Goal: Check status: Check status

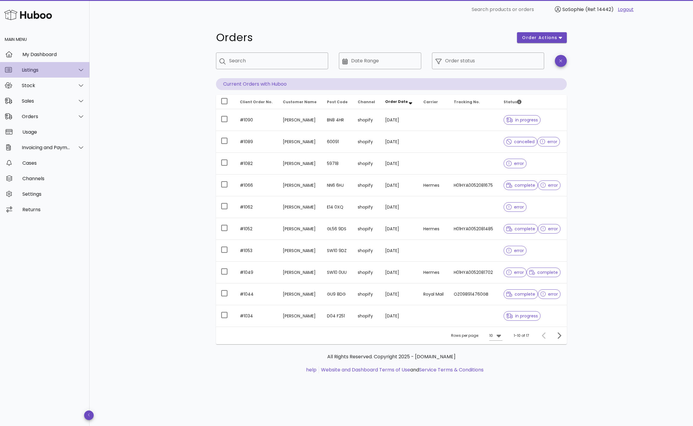
click at [48, 69] on div "Listings" at bounding box center [46, 70] width 49 height 6
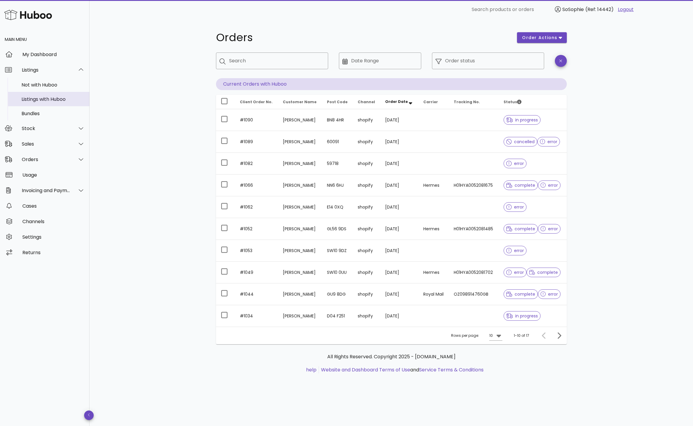
click at [52, 99] on div "Listings with Huboo" at bounding box center [52, 99] width 63 height 6
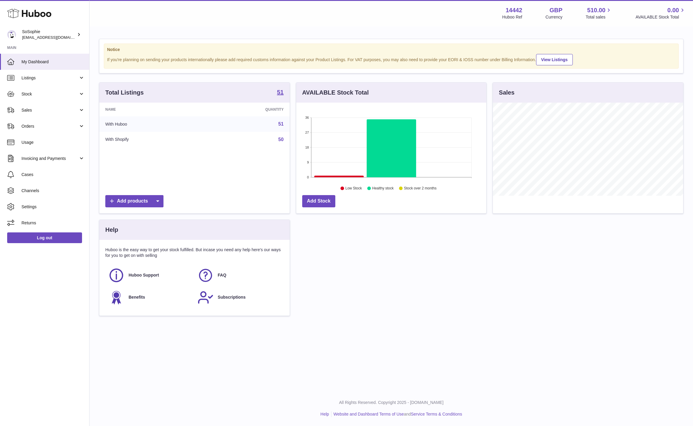
scroll to position [93, 190]
click at [130, 201] on link "Add products" at bounding box center [134, 201] width 58 height 12
click at [39, 112] on span "Sales" at bounding box center [49, 110] width 57 height 6
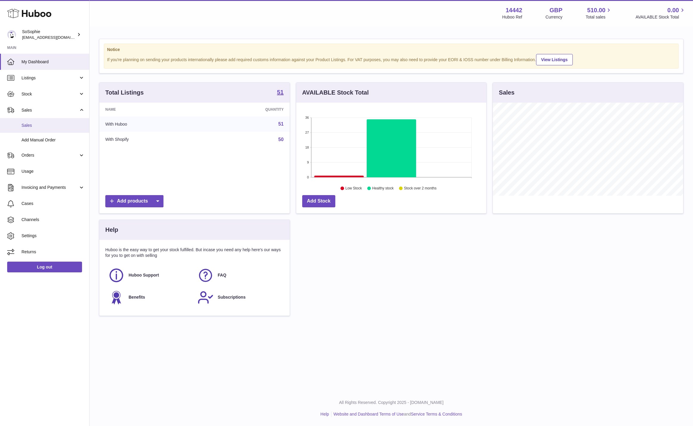
click at [39, 129] on link "Sales" at bounding box center [44, 125] width 89 height 15
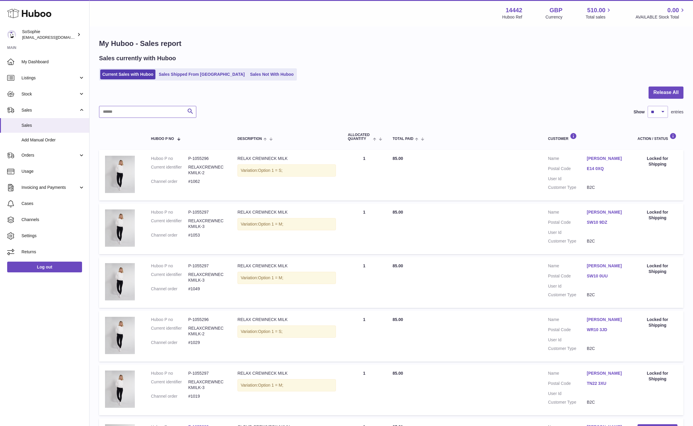
click at [106, 109] on input "text" at bounding box center [147, 112] width 97 height 12
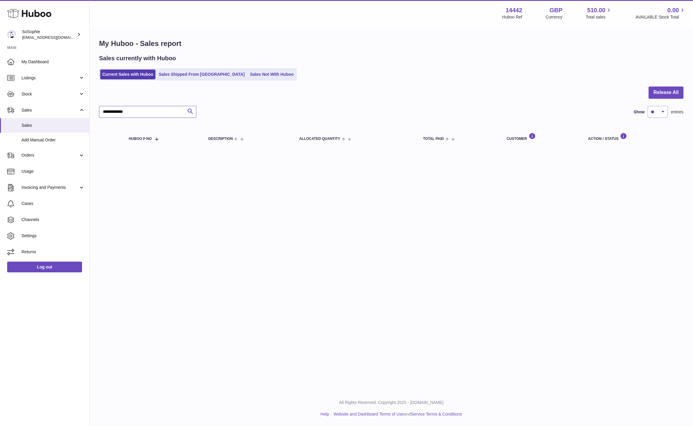
drag, startPoint x: 138, startPoint y: 110, endPoint x: 100, endPoint y: 114, distance: 38.3
click at [100, 114] on input "**********" at bounding box center [147, 112] width 97 height 12
drag, startPoint x: 126, startPoint y: 110, endPoint x: 97, endPoint y: 112, distance: 28.7
click at [97, 112] on div "My Huboo - Sales report Sales currently with Huboo Current Sales with Huboo Sal…" at bounding box center [390, 94] width 603 height 135
type input "*******"
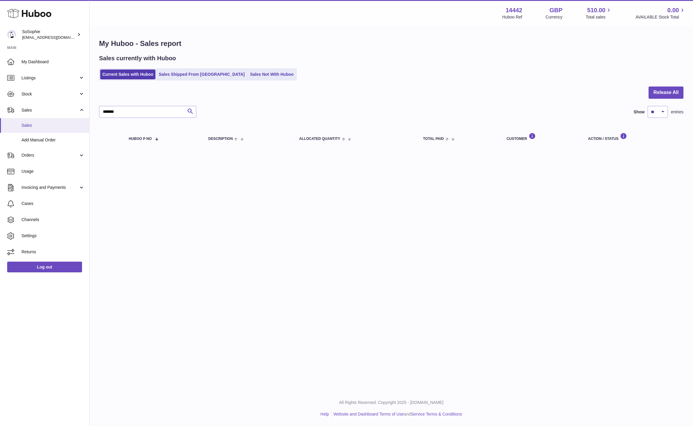
click at [41, 128] on span "Sales" at bounding box center [52, 126] width 63 height 6
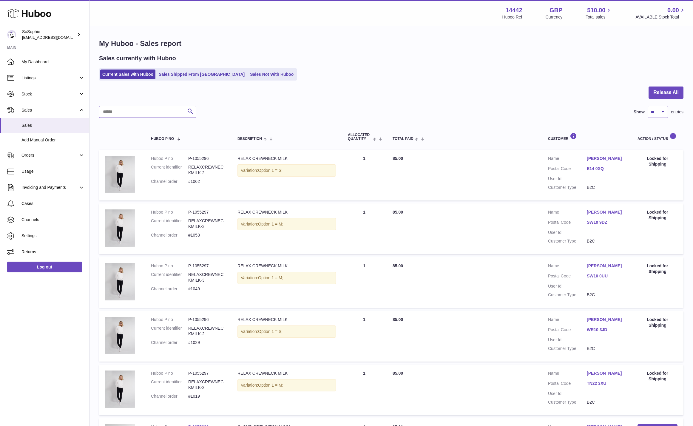
click at [123, 110] on input "text" at bounding box center [147, 112] width 97 height 12
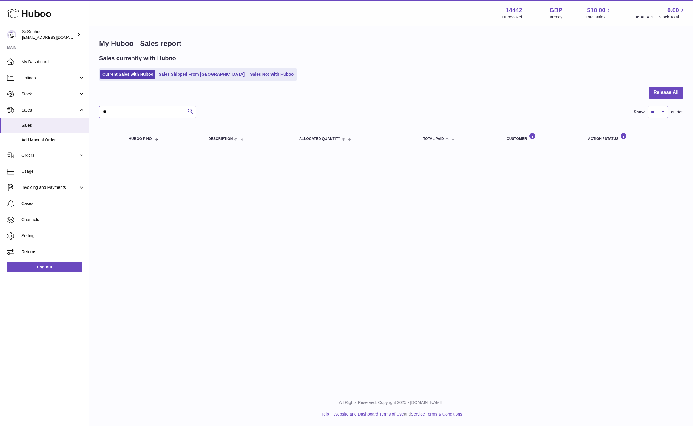
type input "*"
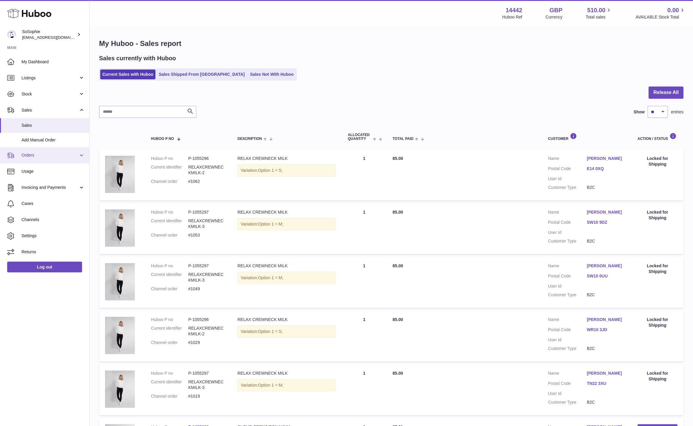
click at [43, 157] on span "Orders" at bounding box center [49, 155] width 57 height 6
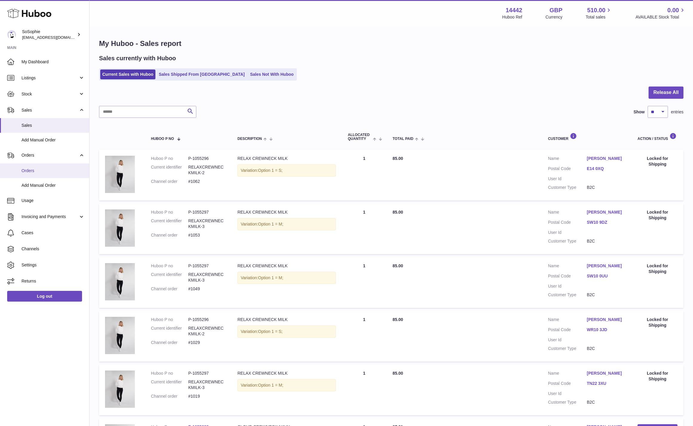
click at [43, 172] on span "Orders" at bounding box center [52, 171] width 63 height 6
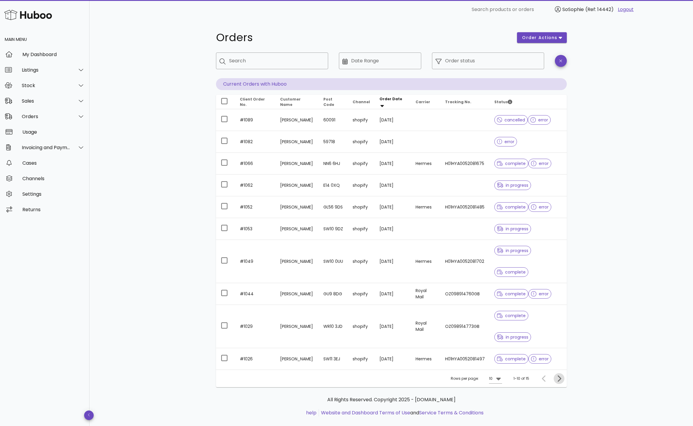
click at [559, 379] on icon "Next page" at bounding box center [558, 378] width 7 height 7
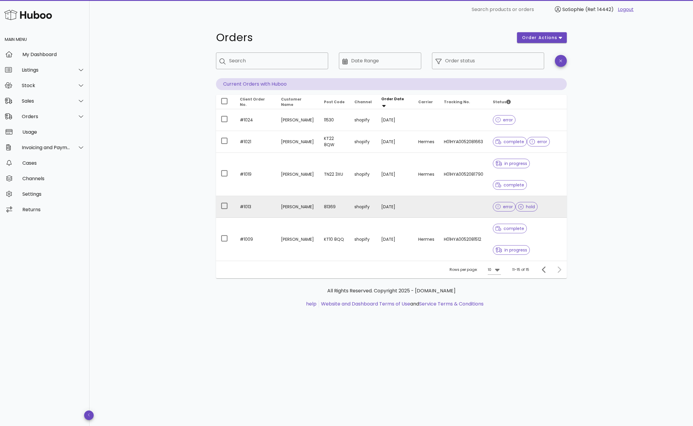
click at [295, 196] on td "[PERSON_NAME]" at bounding box center [297, 207] width 43 height 22
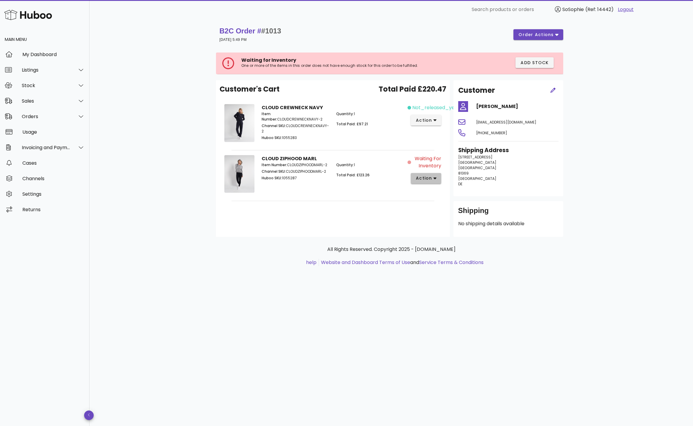
click at [430, 179] on span "action" at bounding box center [423, 178] width 17 height 6
click at [380, 155] on div "CLOUD ZIPHOOD MARL Item Number: CLOUDZIPHOODMARL-2 Channel SKU: CLOUDZIPHOODMAR…" at bounding box center [332, 174] width 149 height 47
click at [33, 118] on div "Orders" at bounding box center [46, 117] width 49 height 6
click at [37, 134] on div "Orders" at bounding box center [52, 131] width 63 height 6
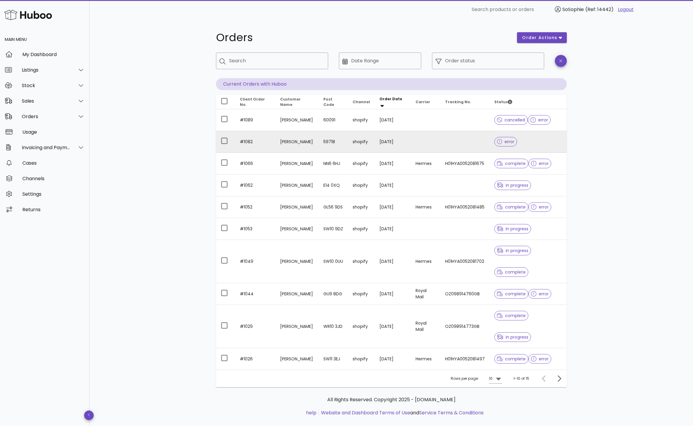
click at [431, 141] on td at bounding box center [426, 142] width 30 height 22
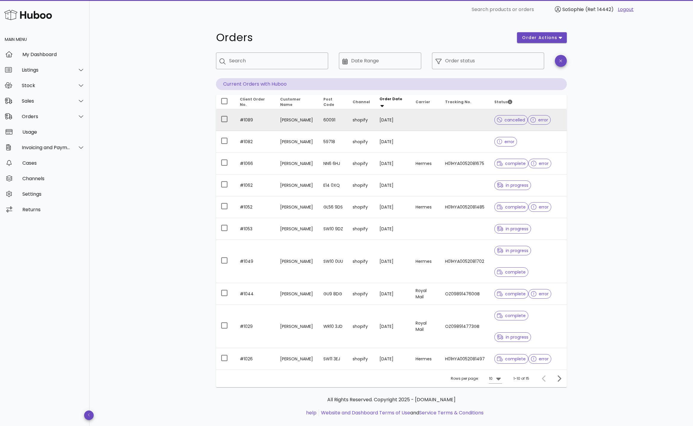
click at [455, 124] on td at bounding box center [464, 120] width 49 height 22
